Goal: Task Accomplishment & Management: Use online tool/utility

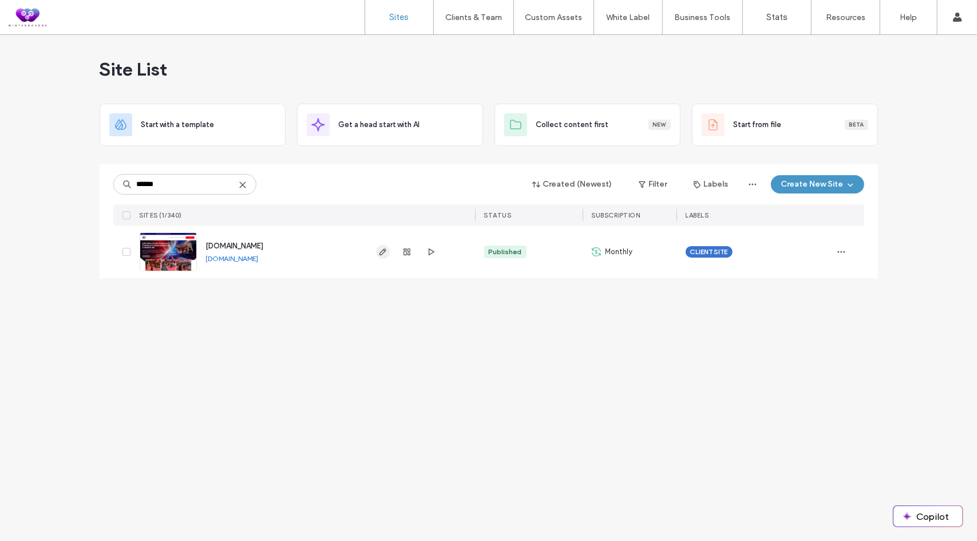
type input "******"
click at [382, 250] on use "button" at bounding box center [382, 251] width 7 height 7
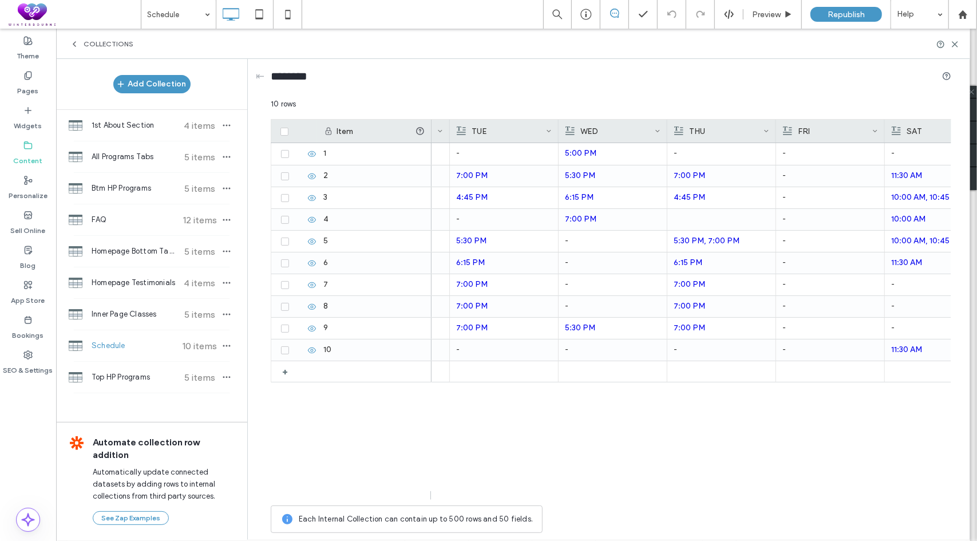
scroll to position [0, 280]
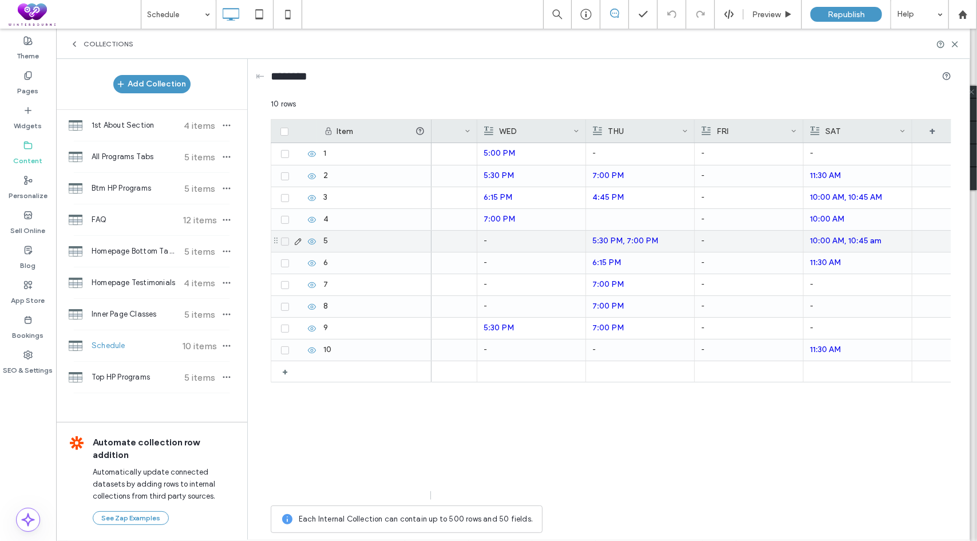
click at [902, 243] on p "10:00 AM, 10:45 am" at bounding box center [858, 241] width 96 height 21
click at [902, 243] on p "10:00 AM, 10:45 am" at bounding box center [858, 241] width 95 height 21
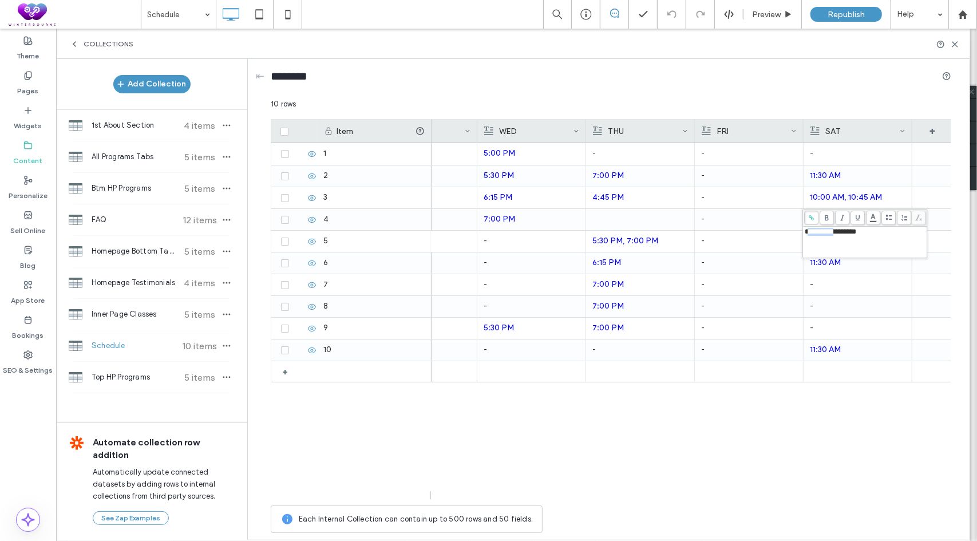
drag, startPoint x: 840, startPoint y: 232, endPoint x: 807, endPoint y: 228, distance: 33.4
click at [807, 228] on span "**********" at bounding box center [831, 231] width 52 height 7
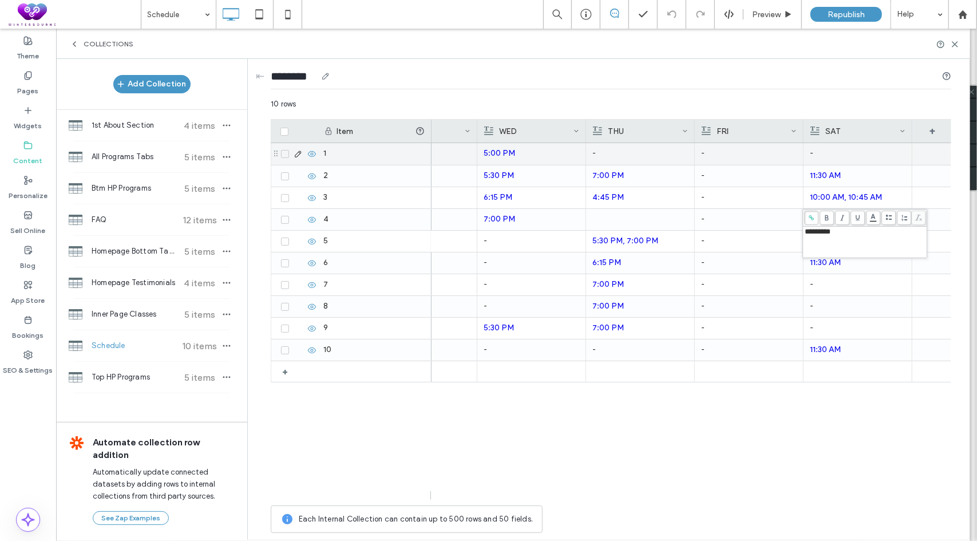
click at [746, 96] on div "********" at bounding box center [611, 78] width 681 height 39
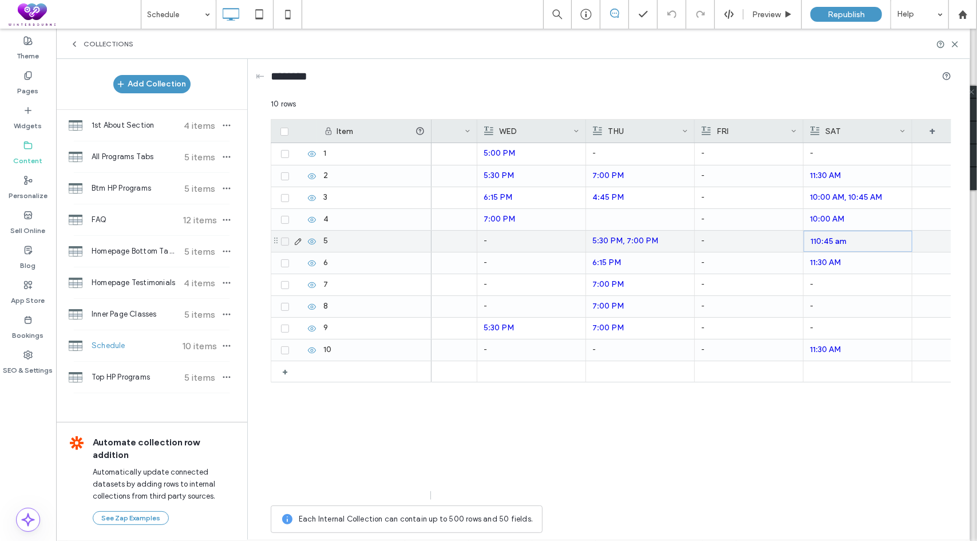
click at [885, 238] on p "110:45 am" at bounding box center [858, 241] width 95 height 21
click at [887, 240] on p "110:45 am" at bounding box center [858, 241] width 95 height 21
click at [886, 241] on p "110:45 am" at bounding box center [858, 241] width 95 height 21
click at [885, 242] on p "110:45 am" at bounding box center [858, 241] width 95 height 21
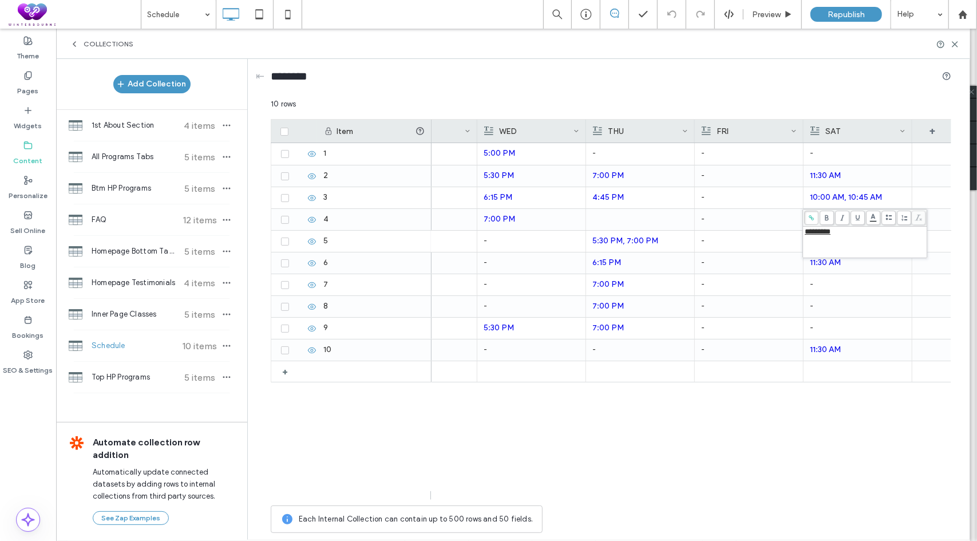
click at [807, 230] on span "*********" at bounding box center [818, 231] width 26 height 7
click at [743, 429] on div "- 5:00 PM - 5:00 PM - - 11:30 AM 5:30 PM 7:00 PM 5:30 PM 7:00 PM - 10:00 AM, 10…" at bounding box center [692, 321] width 520 height 357
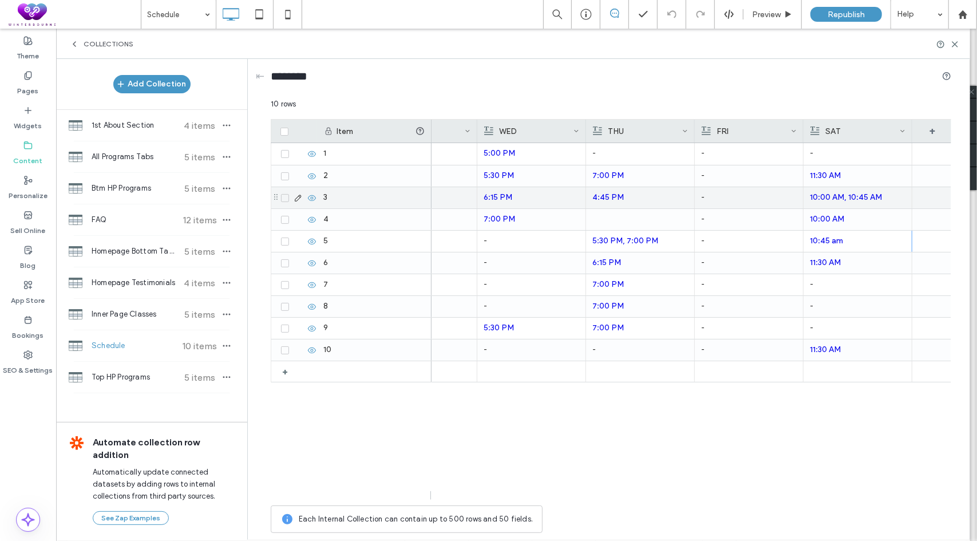
click at [900, 196] on p "10:00 AM, 10:45 AM" at bounding box center [858, 197] width 96 height 21
click at [900, 196] on p "10:00 AM, 10:45 AM" at bounding box center [858, 198] width 95 height 21
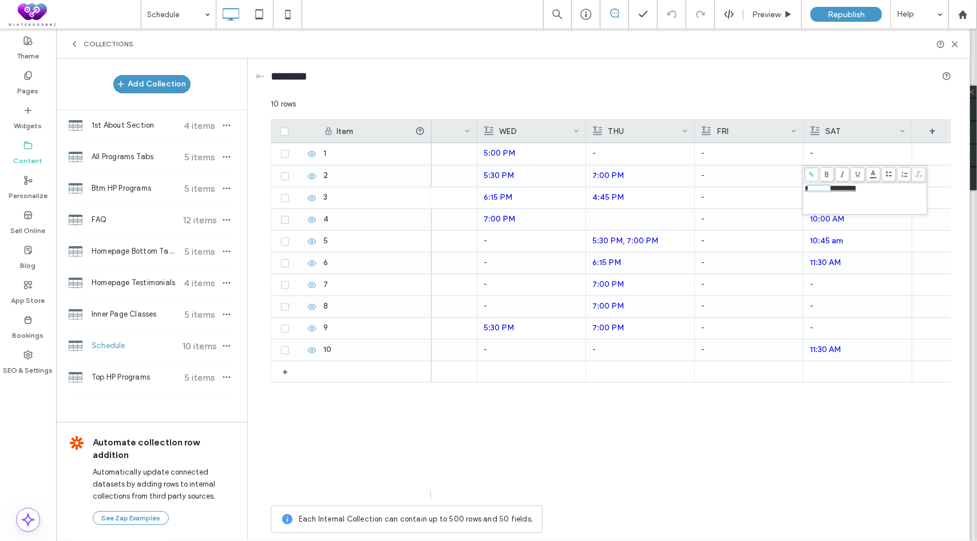
drag, startPoint x: 839, startPoint y: 189, endPoint x: 809, endPoint y: 187, distance: 30.5
click at [809, 187] on span "**********" at bounding box center [831, 187] width 52 height 7
click at [772, 424] on div "- 5:00 PM - 5:00 PM - - 11:30 AM 5:30 PM 7:00 PM 5:30 PM 7:00 PM - 6:15 PM 4:45…" at bounding box center [692, 321] width 520 height 357
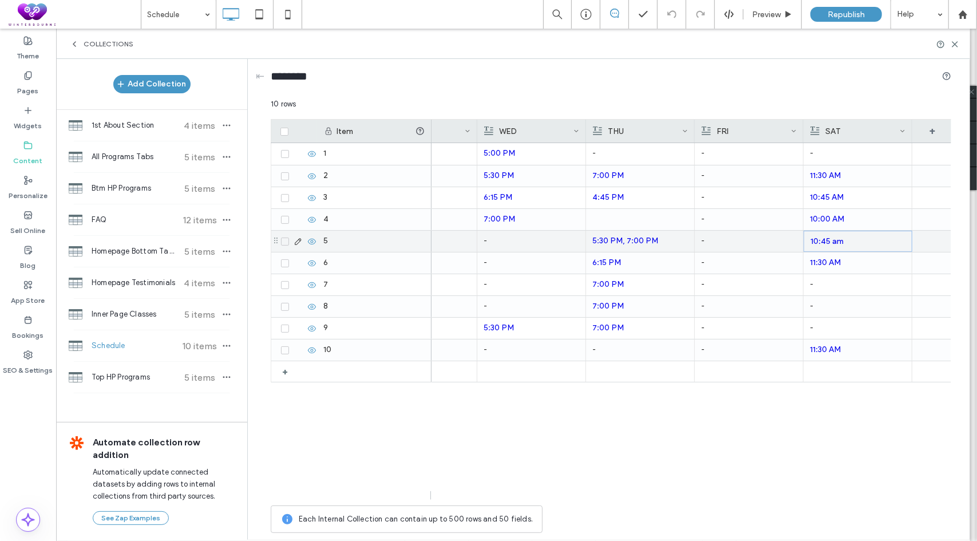
click at [864, 238] on p "10:45 am" at bounding box center [858, 241] width 95 height 21
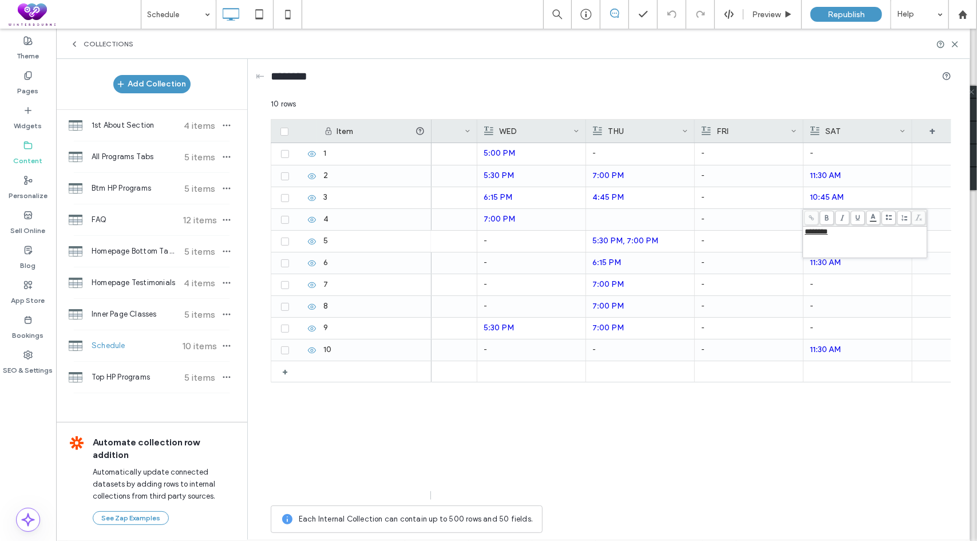
click at [777, 417] on div "- 5:00 PM - 5:00 PM - - 11:30 AM 5:30 PM 7:00 PM 5:30 PM 7:00 PM - 10:45 AM 6:1…" at bounding box center [692, 321] width 520 height 357
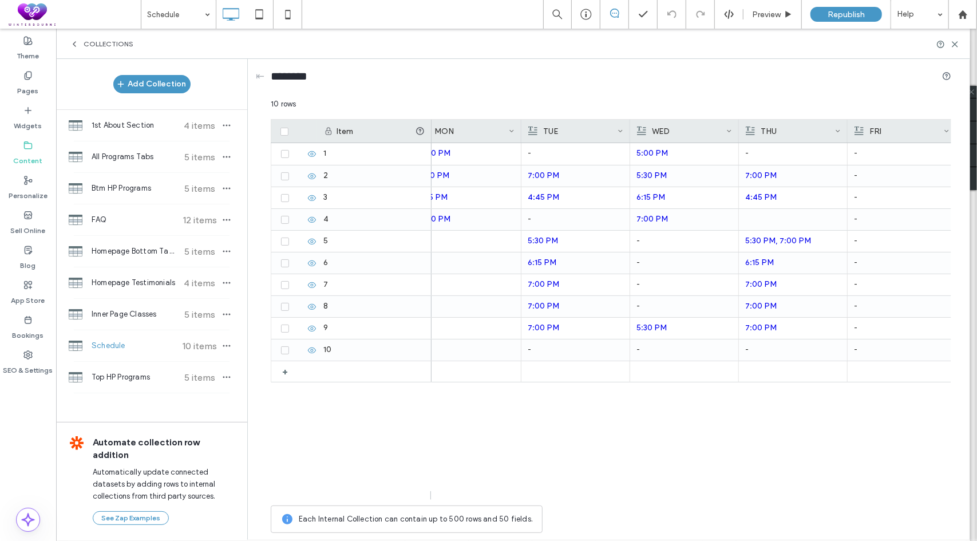
scroll to position [0, 0]
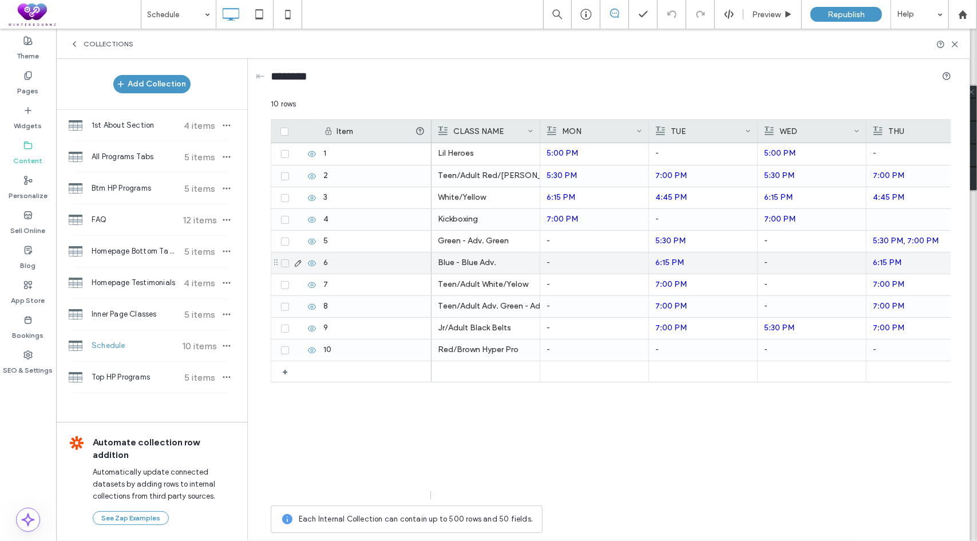
click at [617, 266] on div "-" at bounding box center [595, 262] width 96 height 21
click at [708, 268] on p "6:15 PM" at bounding box center [703, 262] width 96 height 21
click at [708, 259] on p "6:15 PM" at bounding box center [703, 263] width 95 height 21
click at [664, 255] on span "*******" at bounding box center [660, 253] width 20 height 7
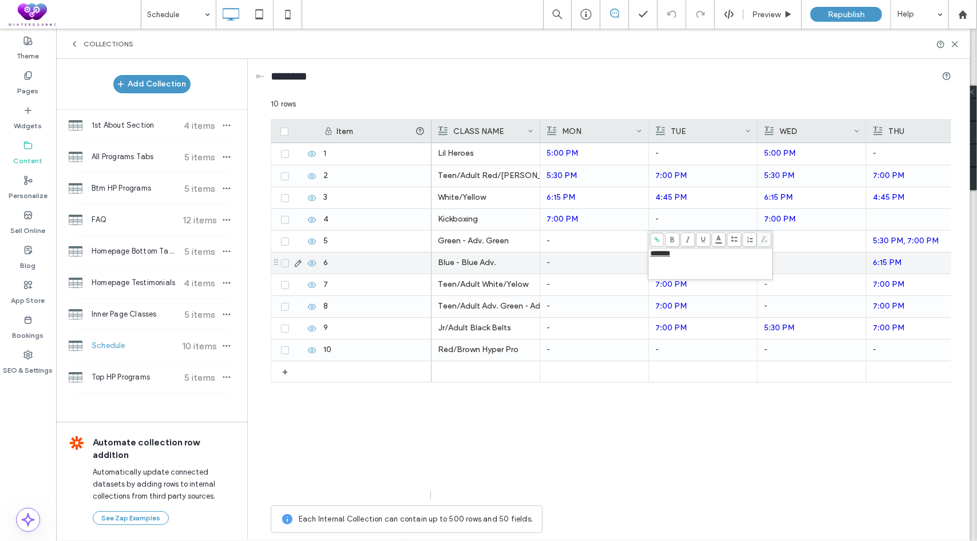
click at [615, 264] on div "-" at bounding box center [595, 262] width 96 height 21
click at [710, 266] on p "5:30 PM" at bounding box center [703, 263] width 95 height 21
click at [916, 267] on p "6:15 PM" at bounding box center [921, 262] width 96 height 21
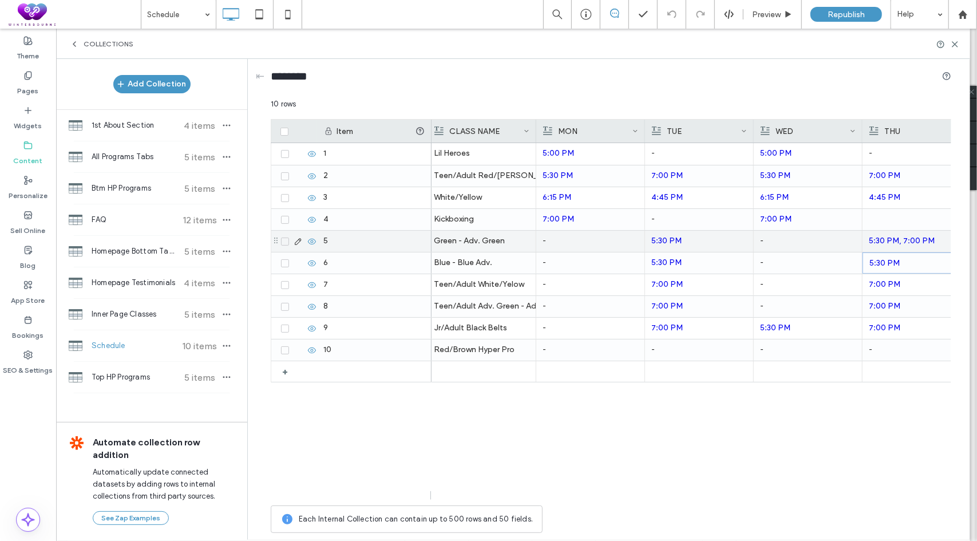
click at [517, 244] on div "Green - Adv. Green" at bounding box center [482, 241] width 96 height 21
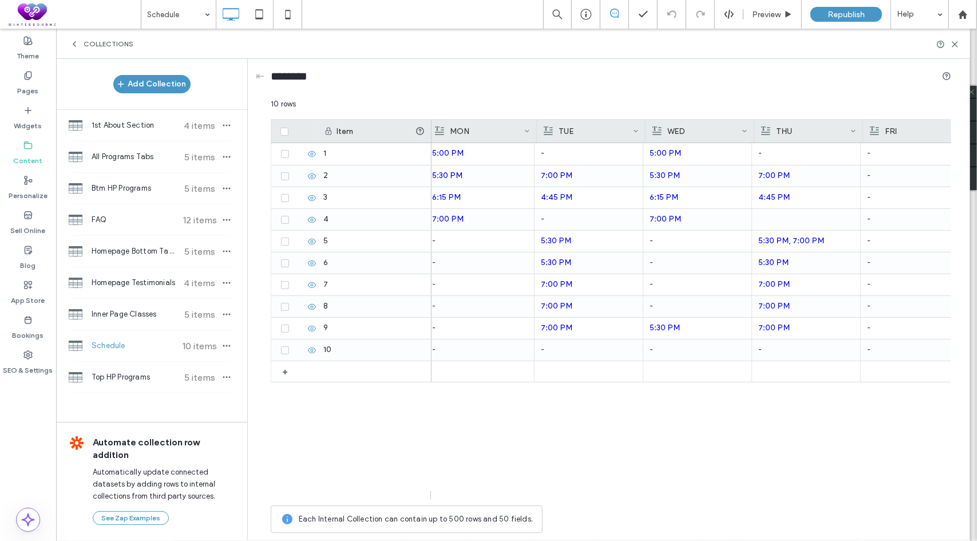
scroll to position [0, 125]
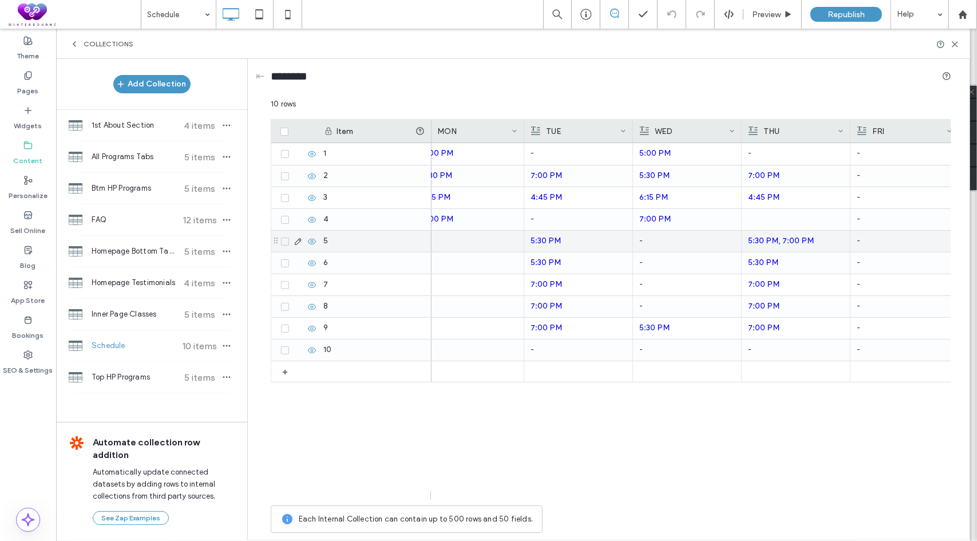
click at [827, 241] on p "5:30 PM, 7:00 PM" at bounding box center [796, 241] width 96 height 21
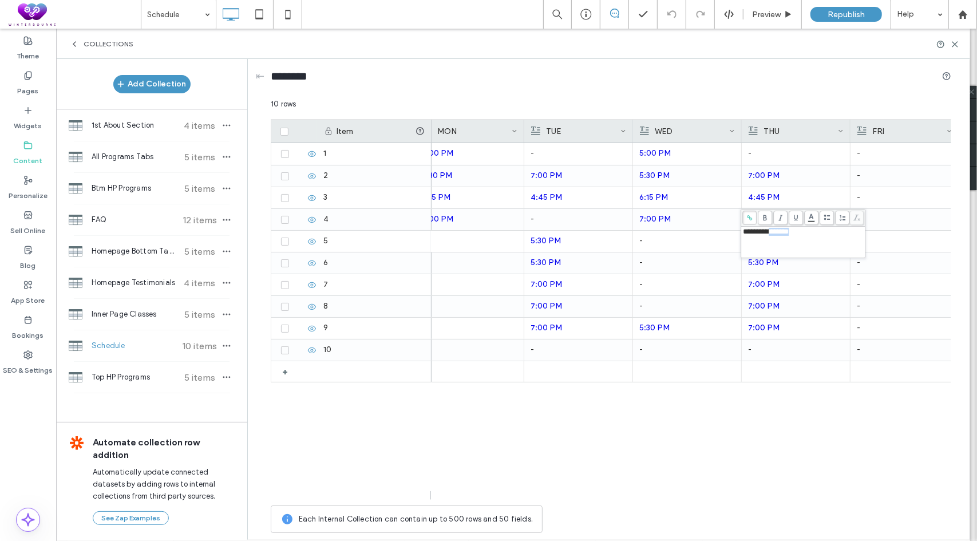
drag, startPoint x: 823, startPoint y: 235, endPoint x: 774, endPoint y: 234, distance: 49.3
click at [774, 234] on div "**********" at bounding box center [803, 232] width 121 height 8
click at [693, 436] on div "- Lil Heroes 5:00 PM - 5:00 PM - - 11:30 AM Teen/Adult Red/Brown - Black Belts …" at bounding box center [692, 321] width 520 height 357
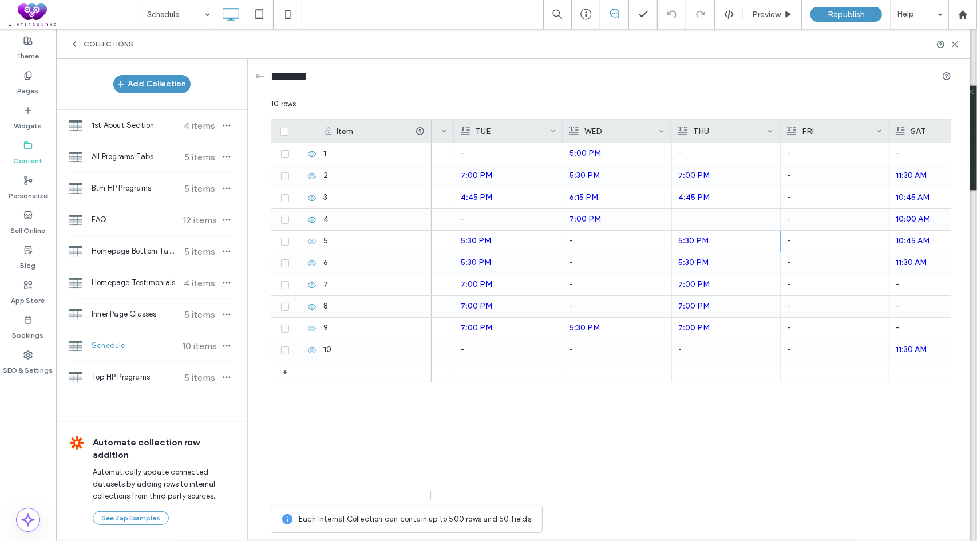
scroll to position [0, 229]
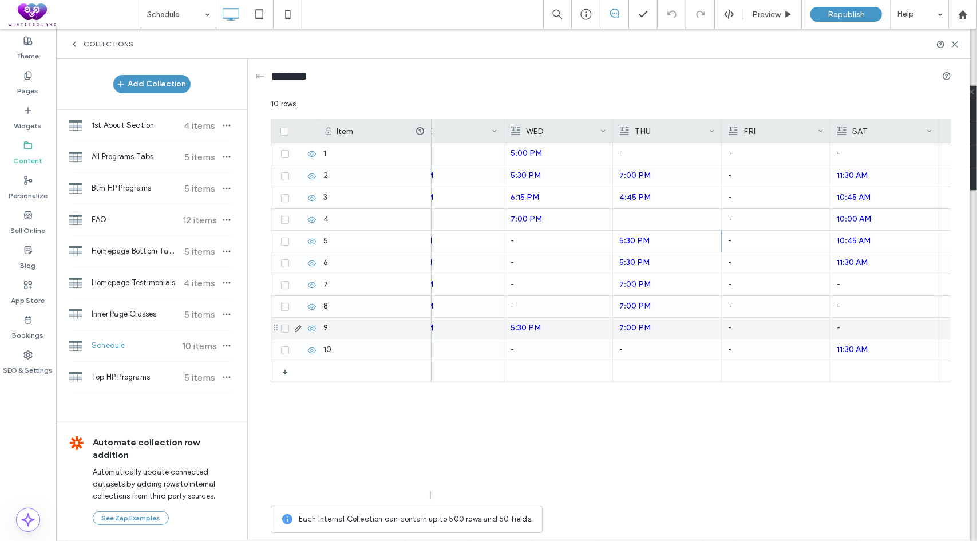
click at [772, 326] on div "-" at bounding box center [776, 328] width 96 height 21
click at [666, 333] on p "7:00 PM" at bounding box center [667, 328] width 96 height 21
click at [666, 333] on p "7:00 PM" at bounding box center [667, 328] width 95 height 21
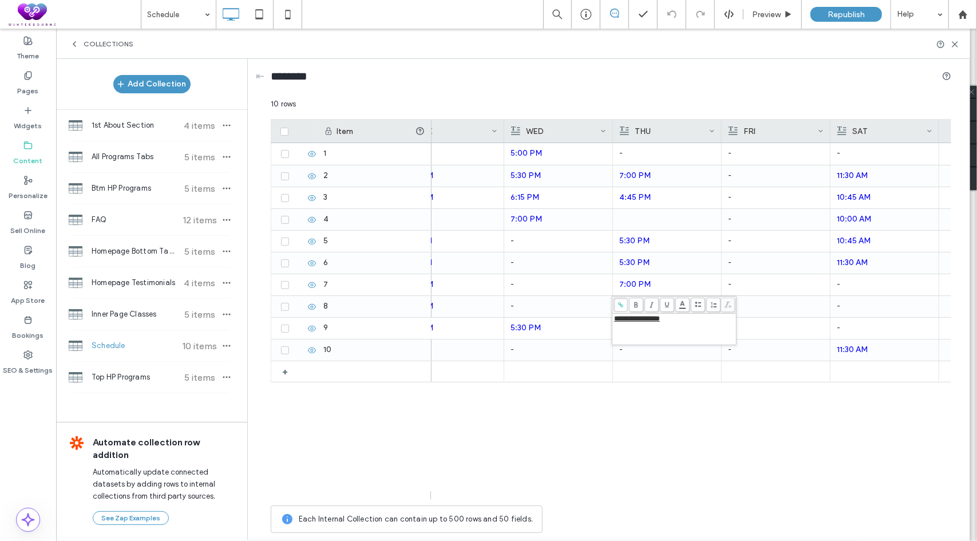
click at [592, 410] on div "- 5:00 PM - 5:00 PM - - 11:30 AM 5:30 PM 7:00 PM 5:30 PM 7:00 PM - 10:45 AM 6:1…" at bounding box center [692, 321] width 520 height 357
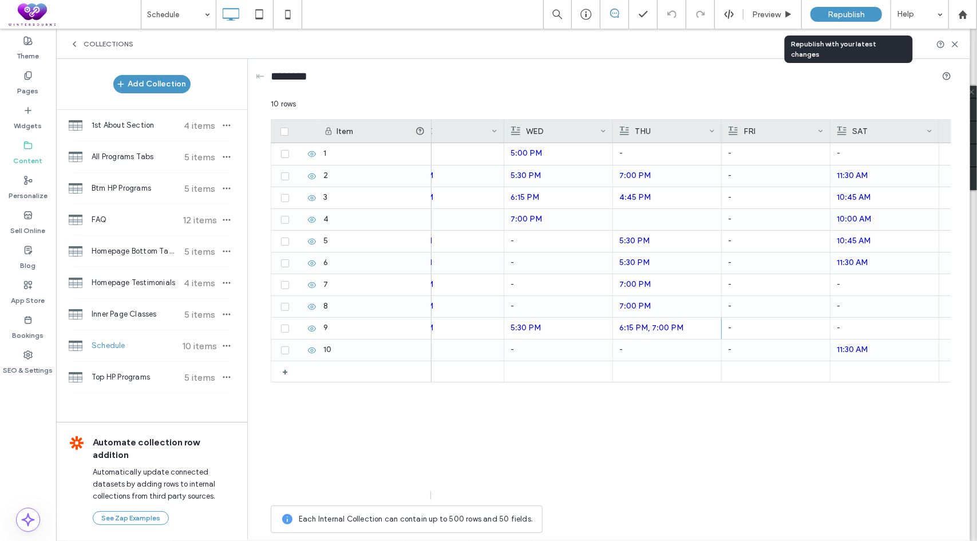
click at [837, 14] on span "Republish" at bounding box center [846, 15] width 37 height 10
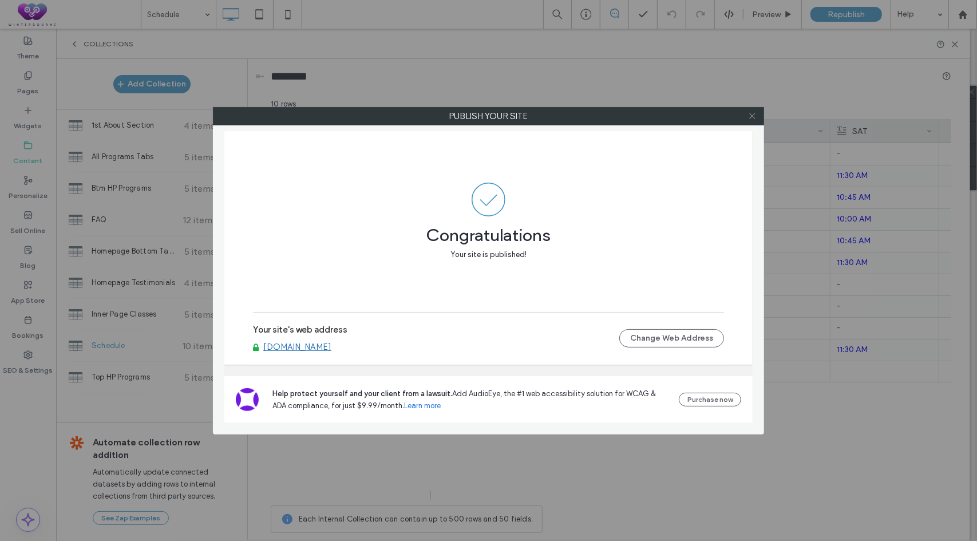
click at [752, 118] on icon at bounding box center [752, 116] width 9 height 9
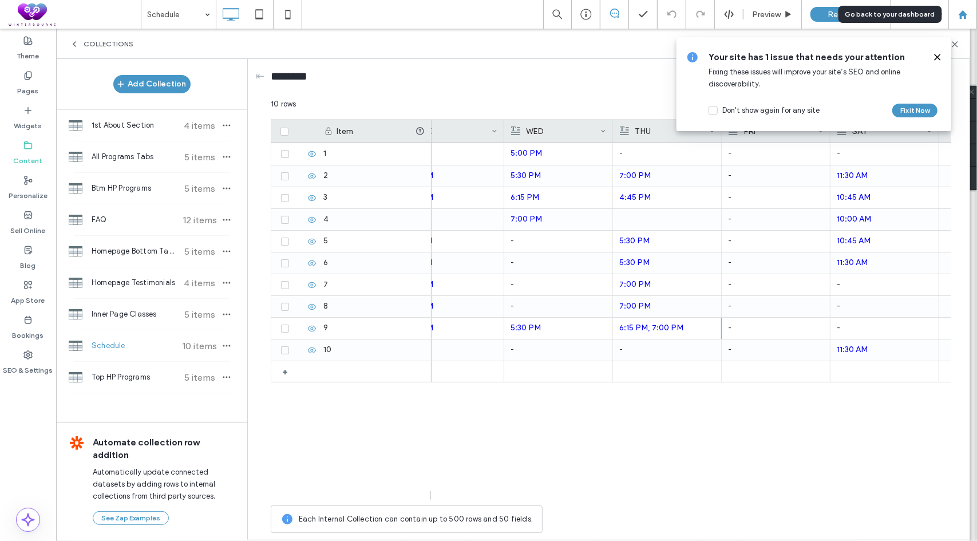
click at [959, 12] on icon at bounding box center [963, 15] width 10 height 10
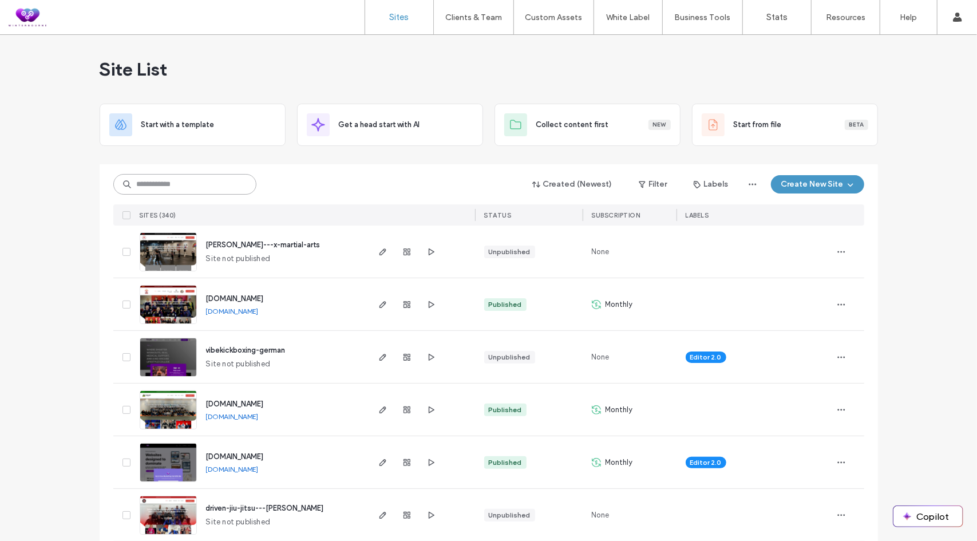
click at [191, 181] on input at bounding box center [184, 184] width 143 height 21
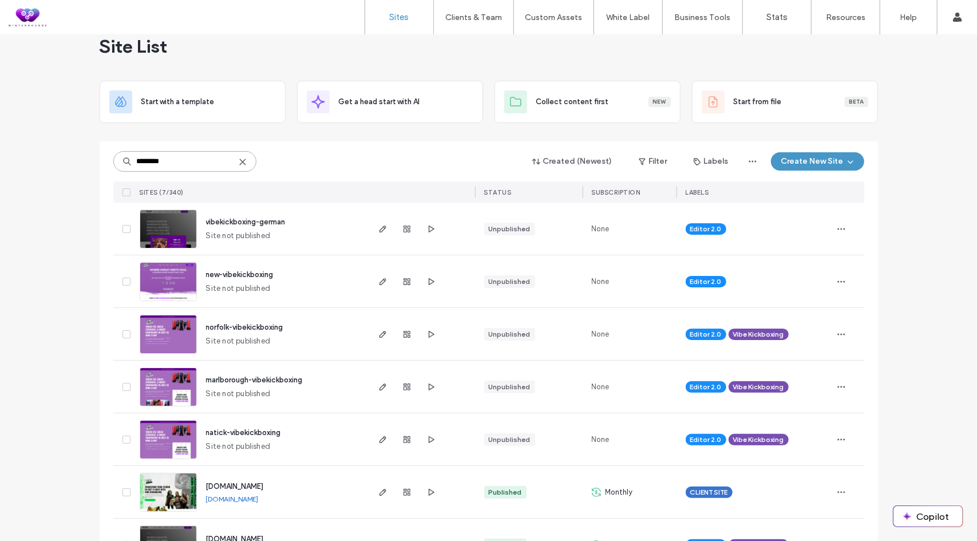
scroll to position [66, 0]
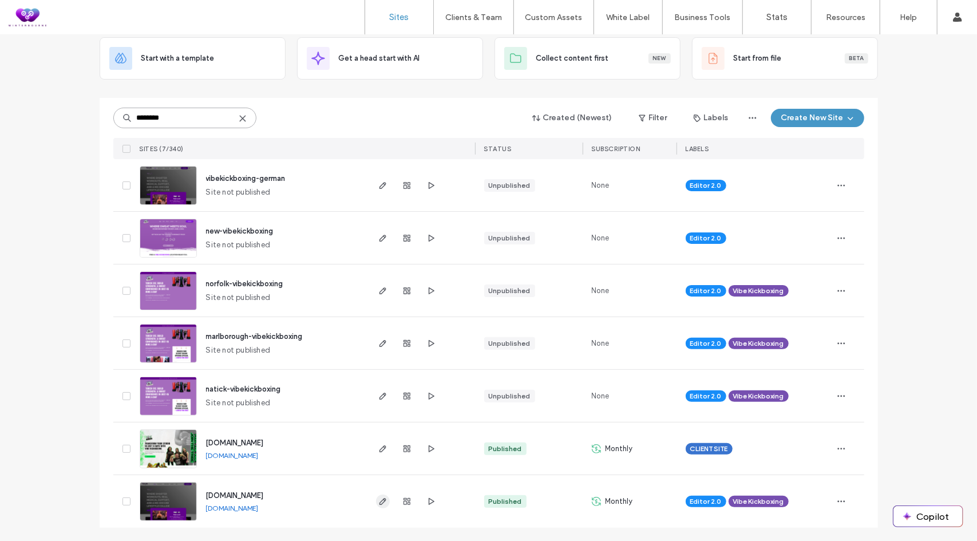
type input "********"
click at [381, 501] on icon "button" at bounding box center [382, 501] width 9 height 9
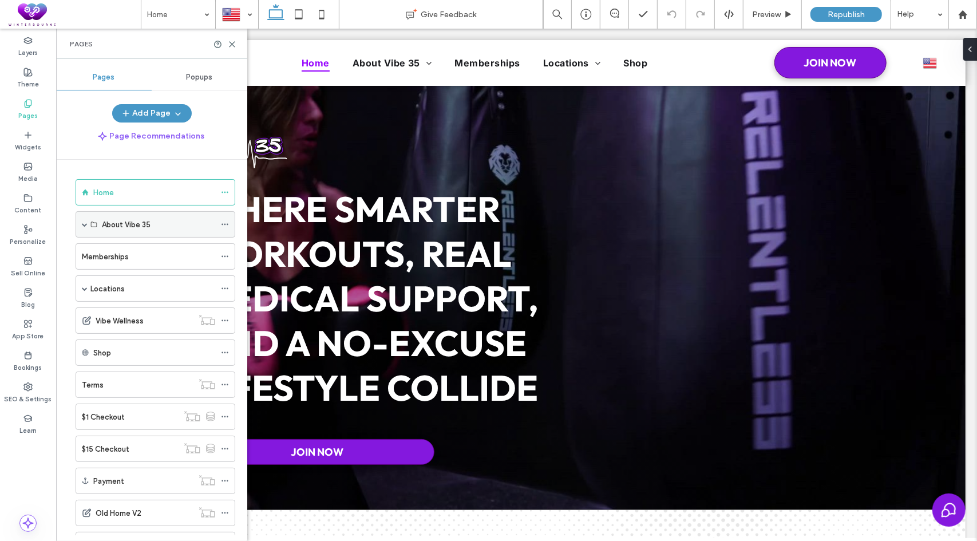
click at [85, 225] on span at bounding box center [85, 225] width 6 height 6
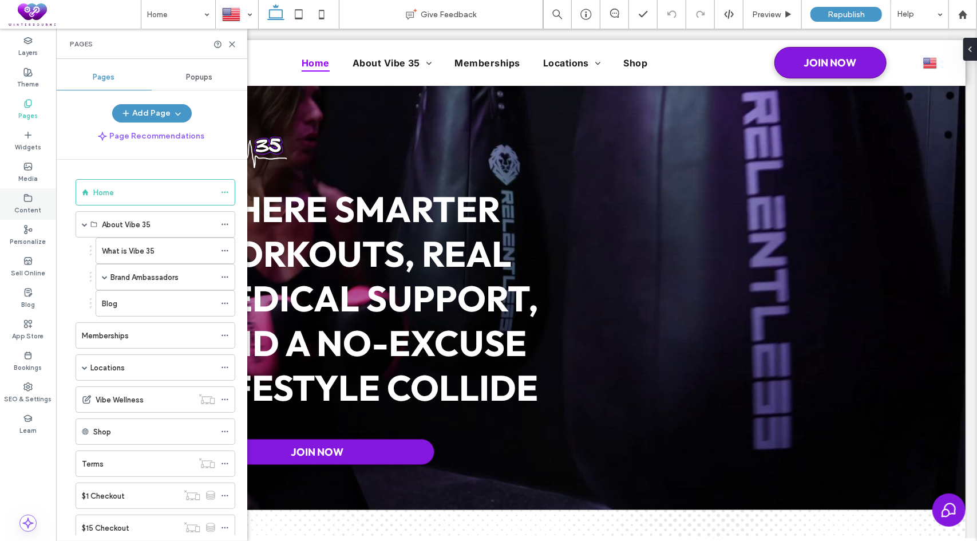
click at [29, 204] on label "Content" at bounding box center [28, 209] width 27 height 13
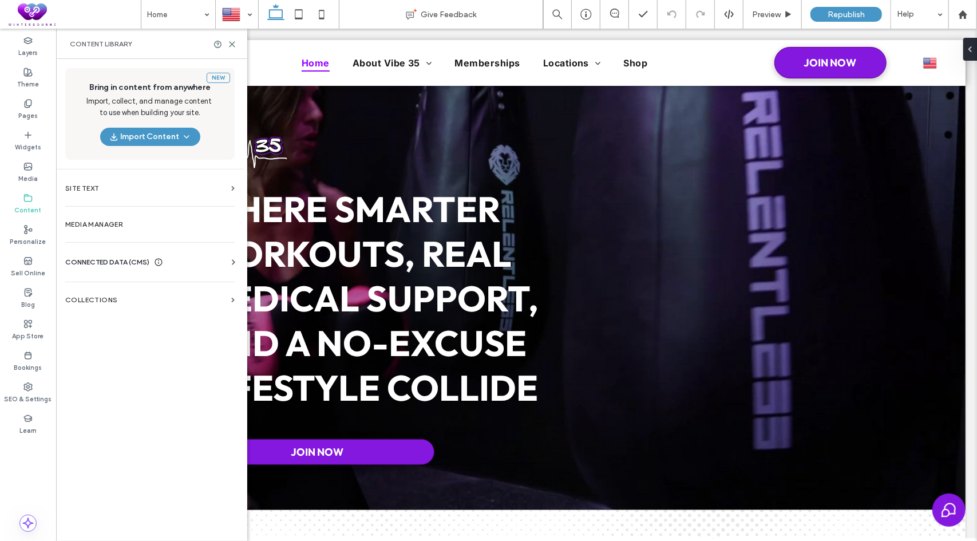
click at [93, 297] on div "Blog" at bounding box center [162, 303] width 145 height 26
click at [102, 297] on label "Collections" at bounding box center [145, 300] width 161 height 8
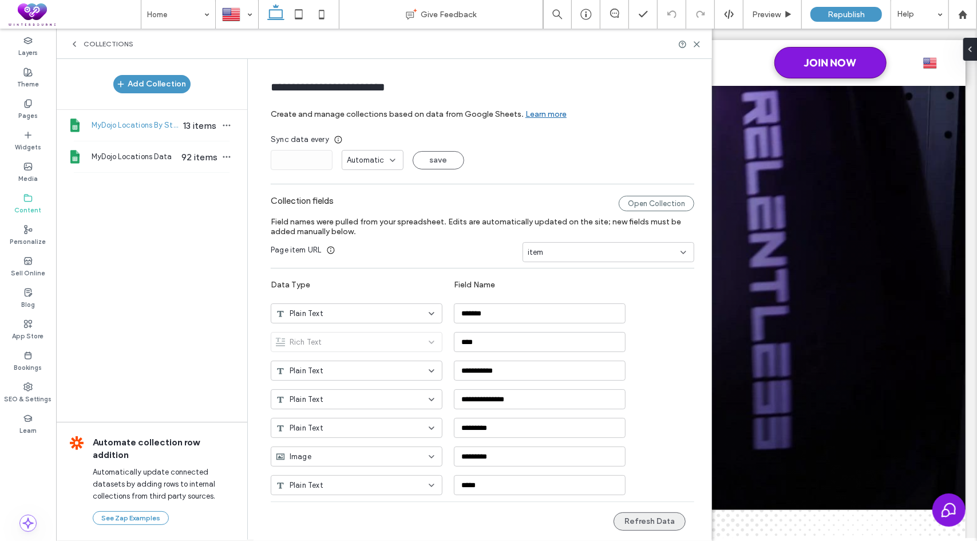
click at [643, 529] on button "Refresh Data" at bounding box center [650, 521] width 72 height 18
click at [131, 157] on span "MyDojo Locations Data" at bounding box center [136, 156] width 88 height 11
type input "**********"
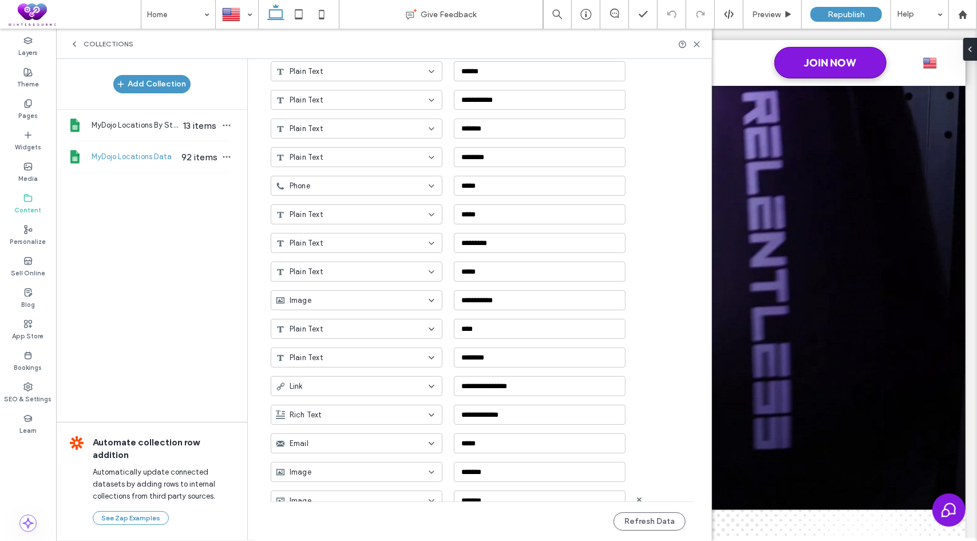
scroll to position [286, 0]
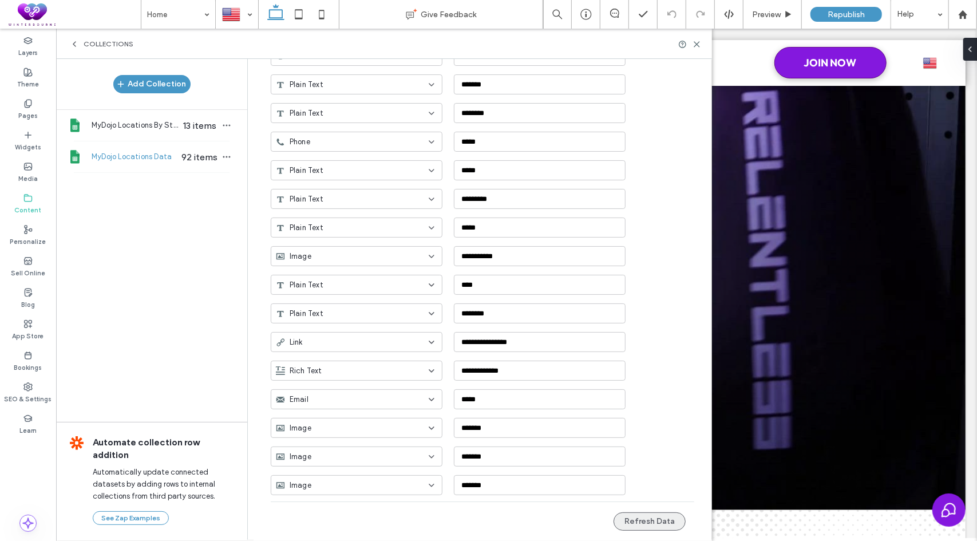
click at [642, 520] on button "Refresh Data" at bounding box center [650, 521] width 72 height 18
click at [696, 43] on use at bounding box center [696, 44] width 5 height 5
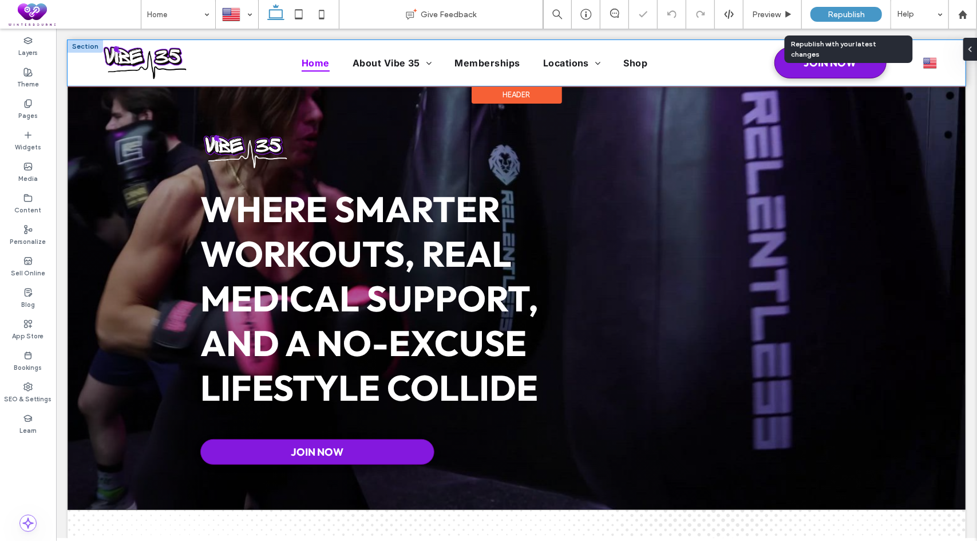
scroll to position [0, 0]
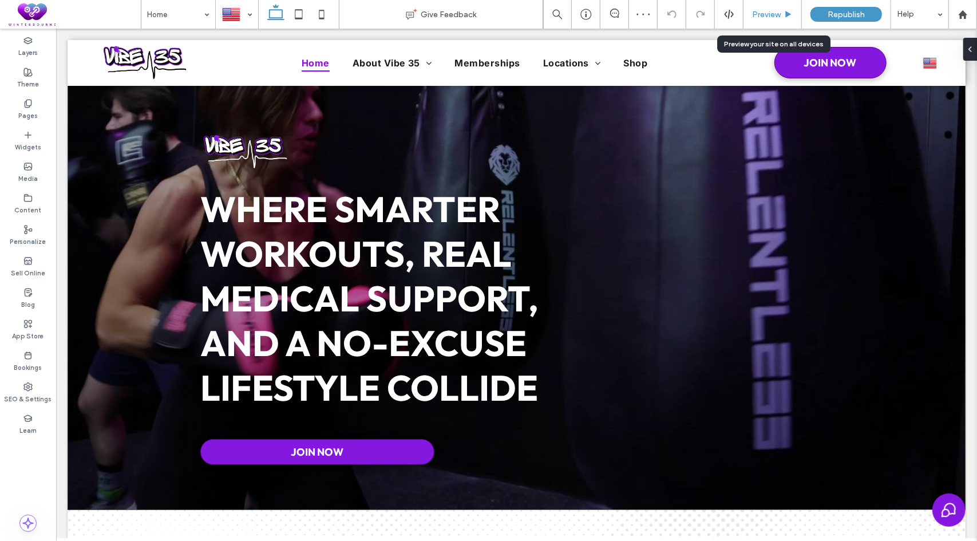
click at [767, 14] on span "Preview" at bounding box center [766, 15] width 29 height 10
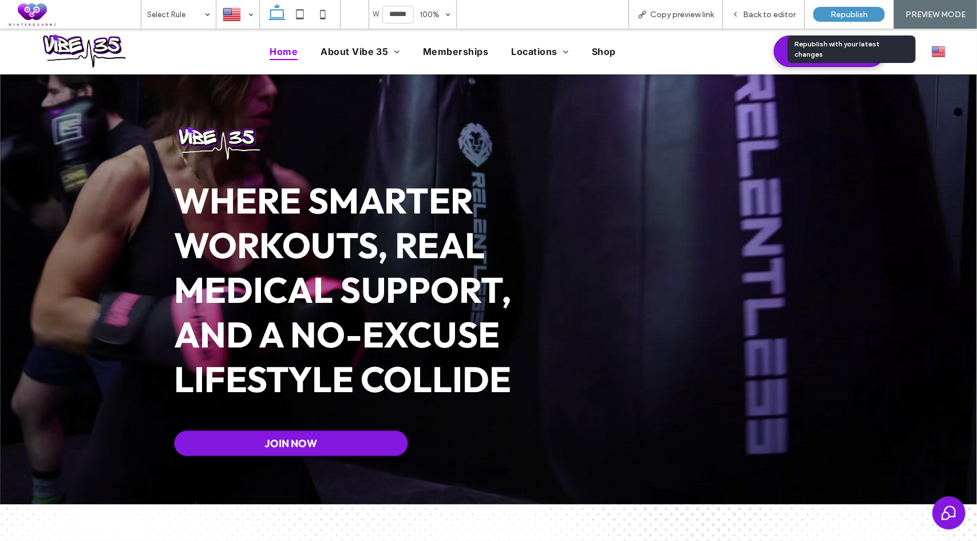
click at [847, 13] on span "Republish" at bounding box center [849, 15] width 37 height 10
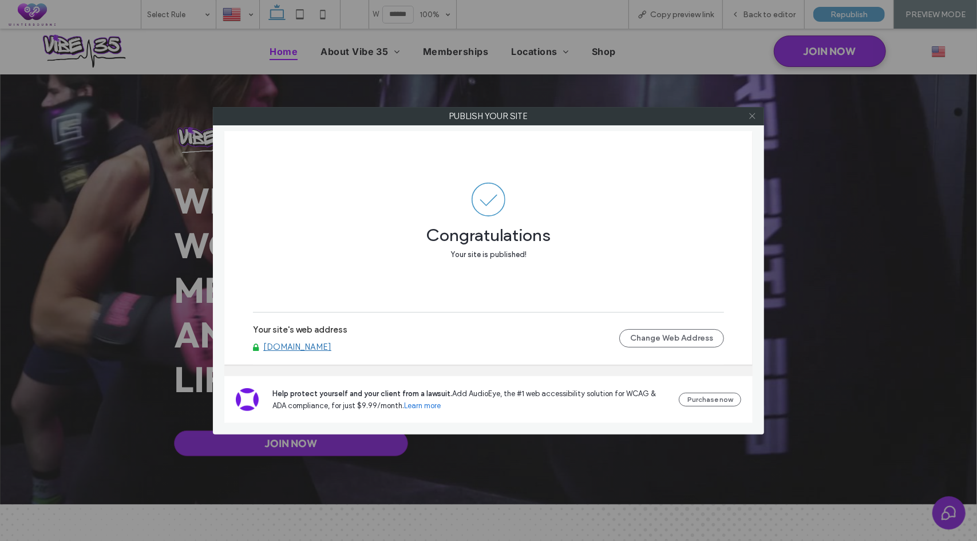
click at [749, 116] on icon at bounding box center [752, 116] width 9 height 9
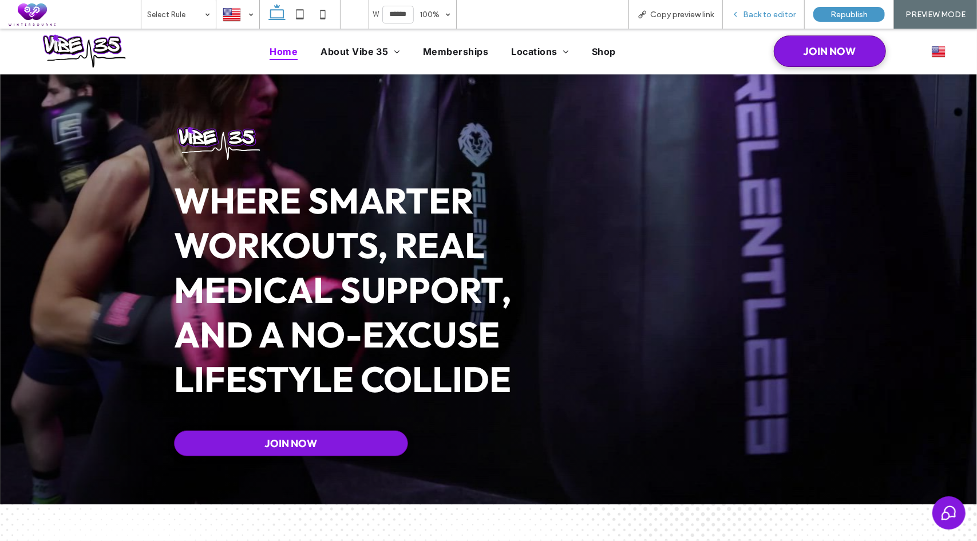
click at [775, 14] on span "Back to editor" at bounding box center [769, 15] width 53 height 10
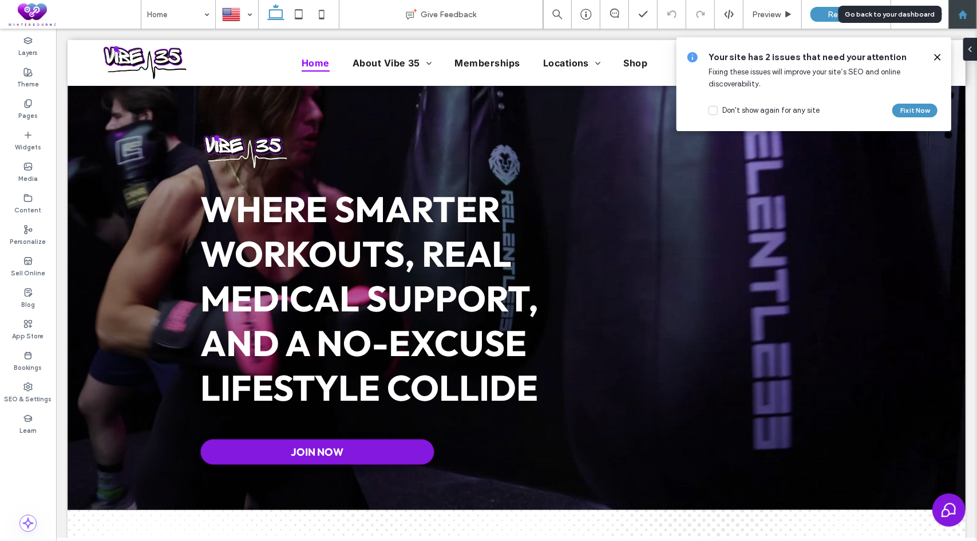
click at [961, 15] on use at bounding box center [962, 14] width 9 height 9
